Goal: Find specific page/section: Find specific page/section

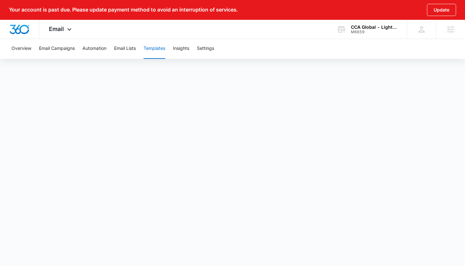
click at [379, 35] on div "CCA Global - Lighting One M6659 Your Accounts View All" at bounding box center [367, 29] width 80 height 19
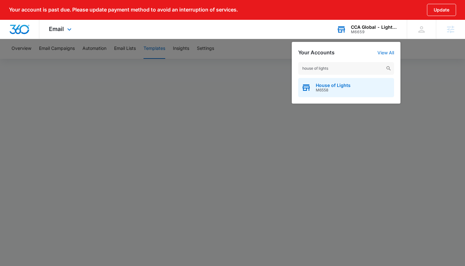
type input "house of lights"
click at [320, 87] on span "House of Lights" at bounding box center [333, 85] width 35 height 5
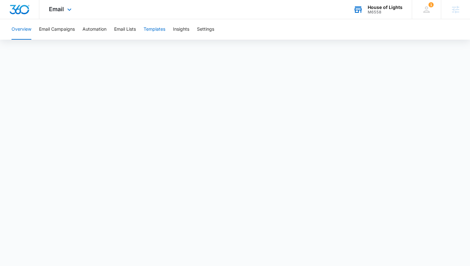
click at [163, 30] on button "Templates" at bounding box center [155, 29] width 22 height 20
click at [382, 12] on div "M6558" at bounding box center [385, 12] width 35 height 4
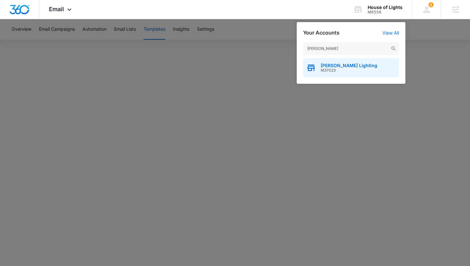
type input "[PERSON_NAME]"
click at [370, 73] on div "[PERSON_NAME] Lighting M37023" at bounding box center [351, 67] width 96 height 19
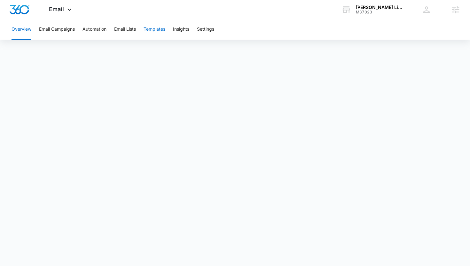
click at [161, 30] on button "Templates" at bounding box center [155, 29] width 22 height 20
click at [380, 13] on div "M37023" at bounding box center [379, 12] width 47 height 4
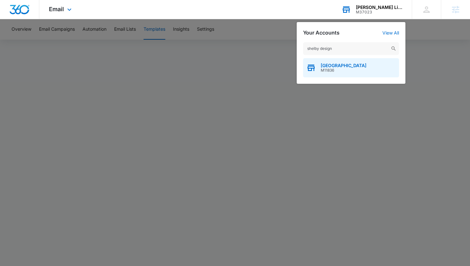
type input "shelby design"
click at [366, 75] on div "[GEOGRAPHIC_DATA] M11836" at bounding box center [351, 67] width 96 height 19
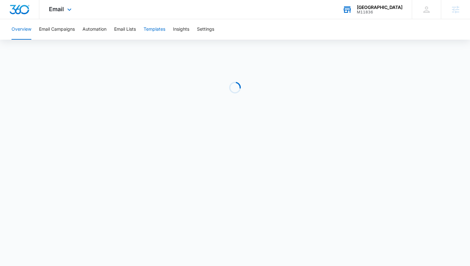
click at [157, 32] on button "Templates" at bounding box center [155, 29] width 22 height 20
click at [365, 11] on div "M11836" at bounding box center [380, 12] width 46 height 4
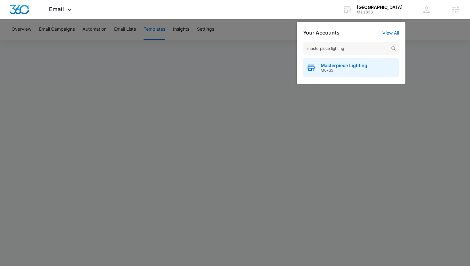
type input "masterpiece lighting"
click at [356, 60] on div "Masterpiece Lighting M6765" at bounding box center [351, 67] width 96 height 19
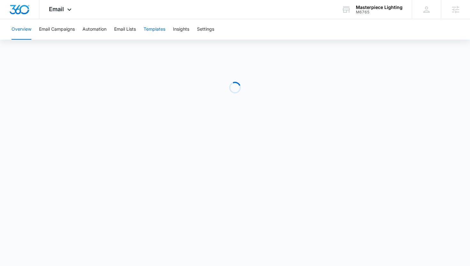
click at [153, 30] on button "Templates" at bounding box center [155, 29] width 22 height 20
